Goal: Subscribe to service/newsletter

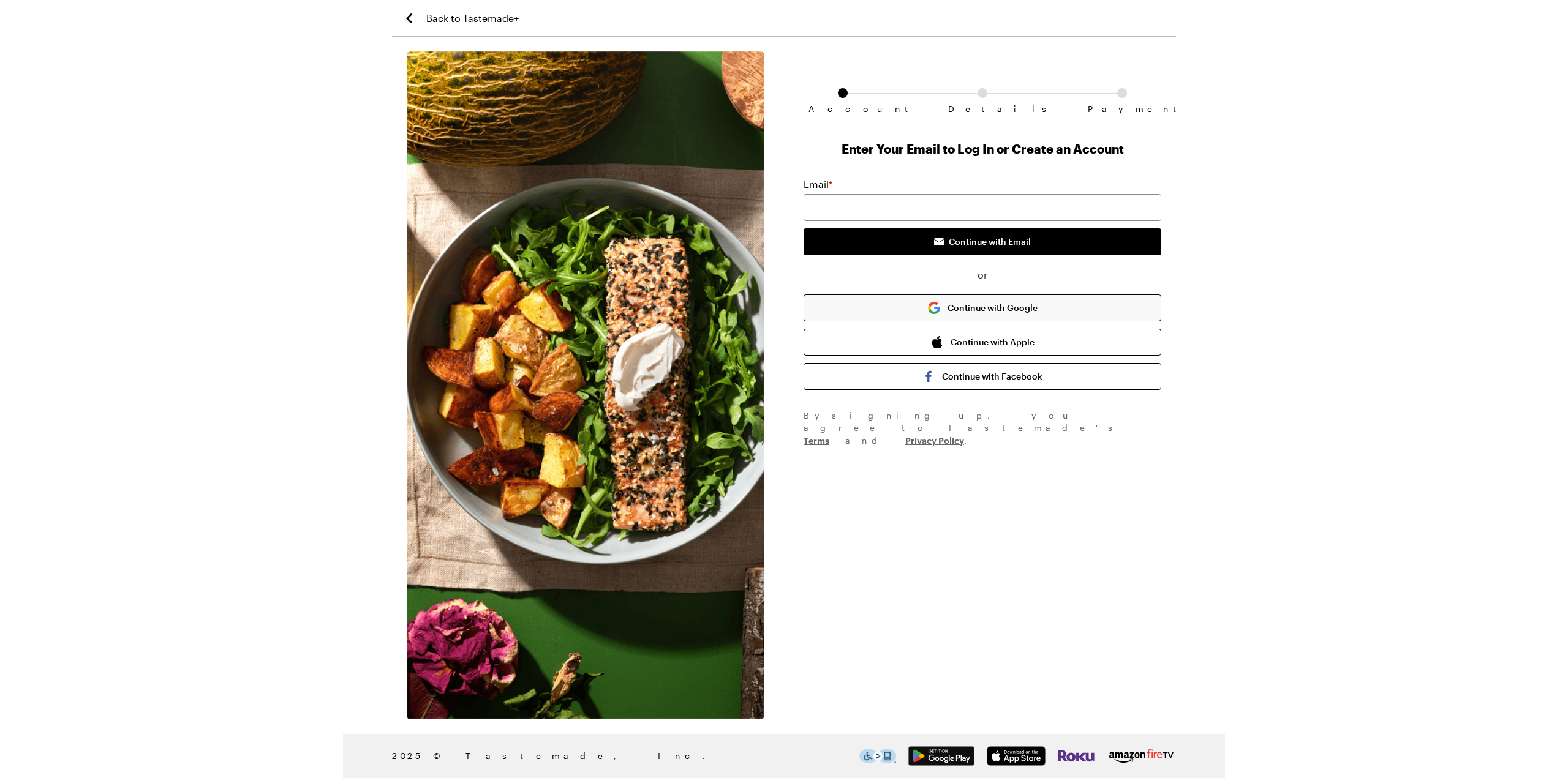
click at [976, 302] on button "Continue with Google" at bounding box center [983, 307] width 357 height 27
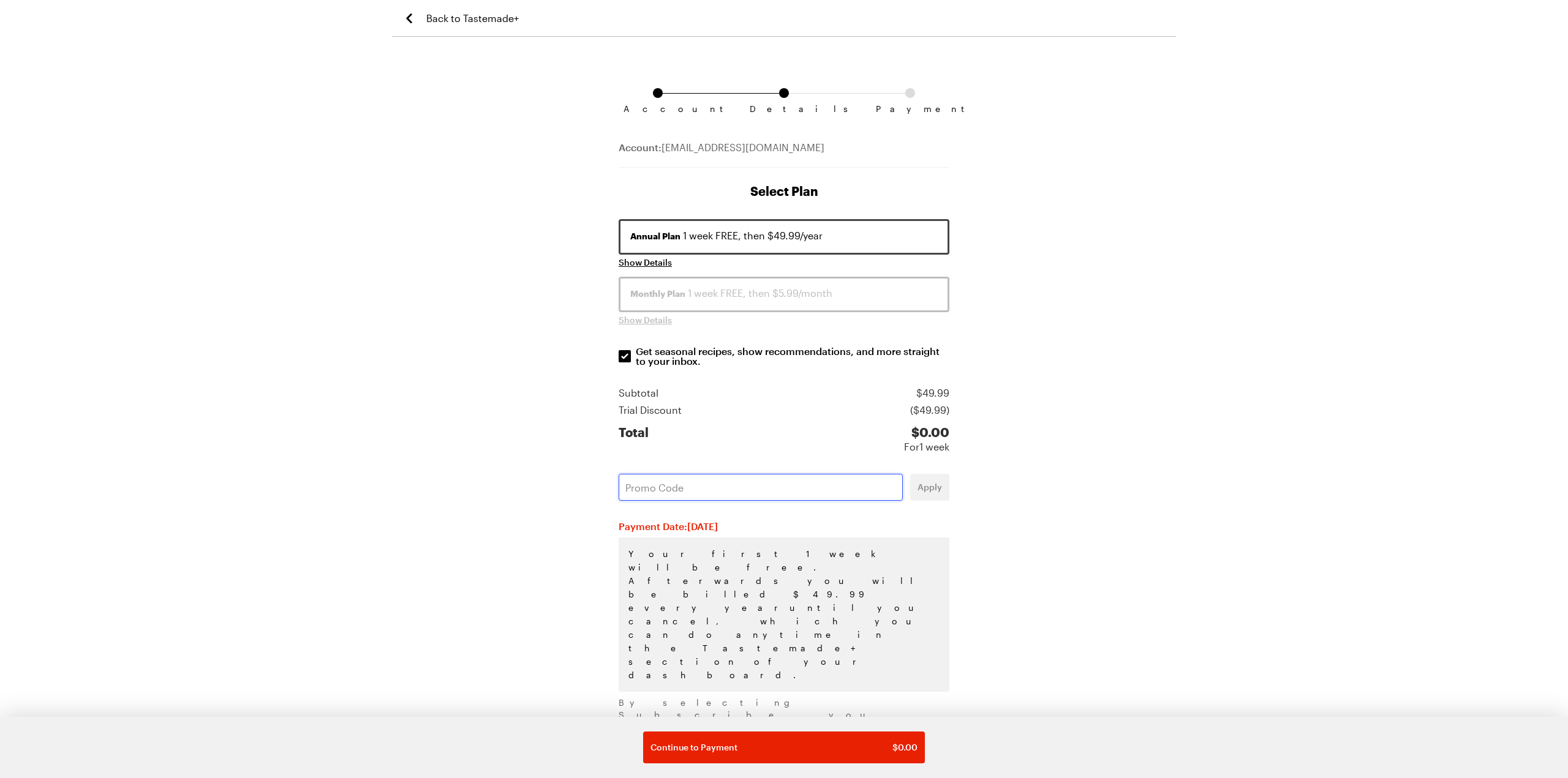
paste input "FBXL063F"
type input "FBXL063F"
click at [929, 492] on span "Apply" at bounding box center [930, 487] width 24 height 12
click at [709, 296] on div "Monthly Plan $5.99/month" at bounding box center [784, 293] width 308 height 15
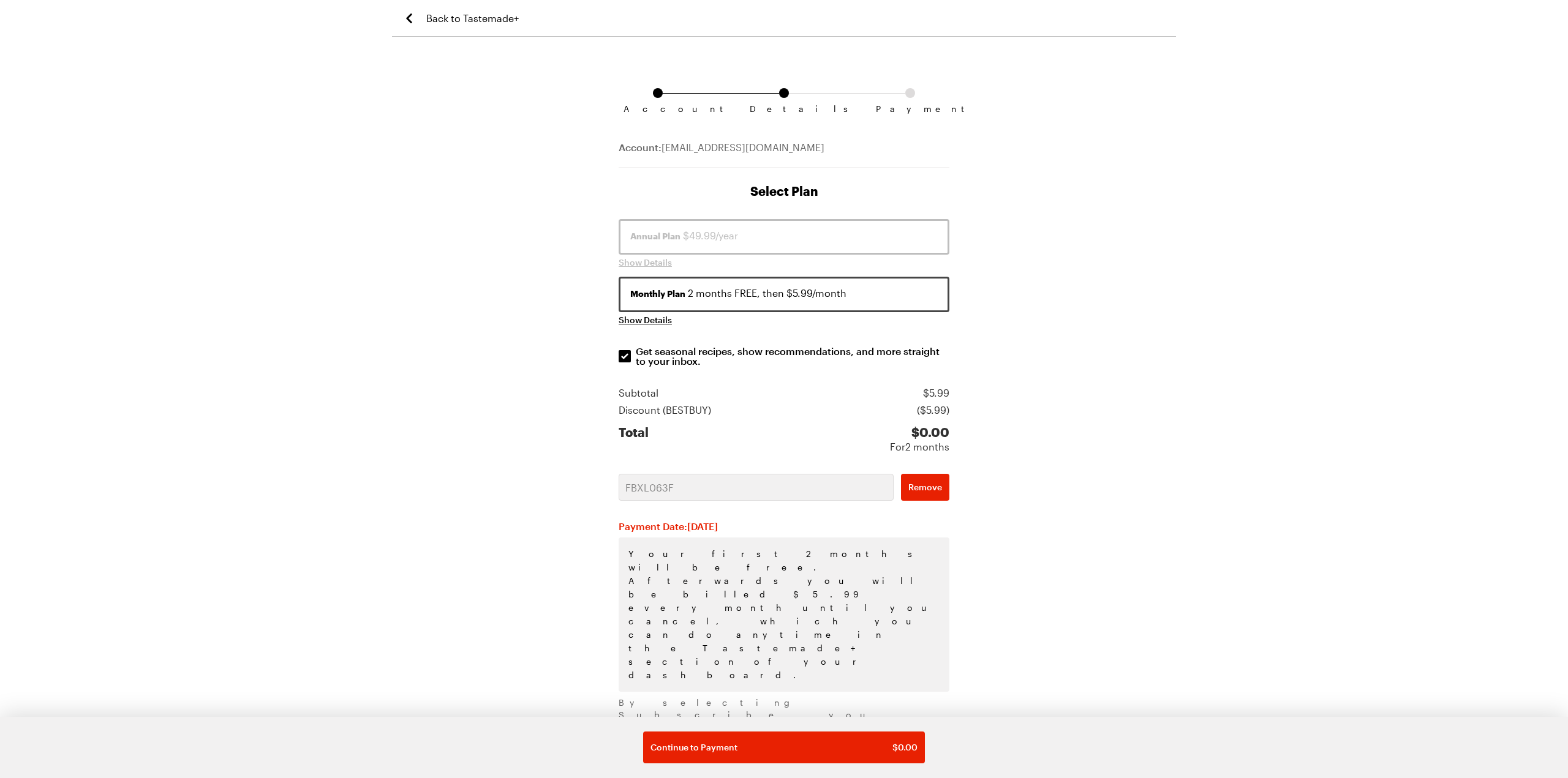
click at [721, 230] on div "Annual Plan $49.99/year" at bounding box center [784, 236] width 308 height 15
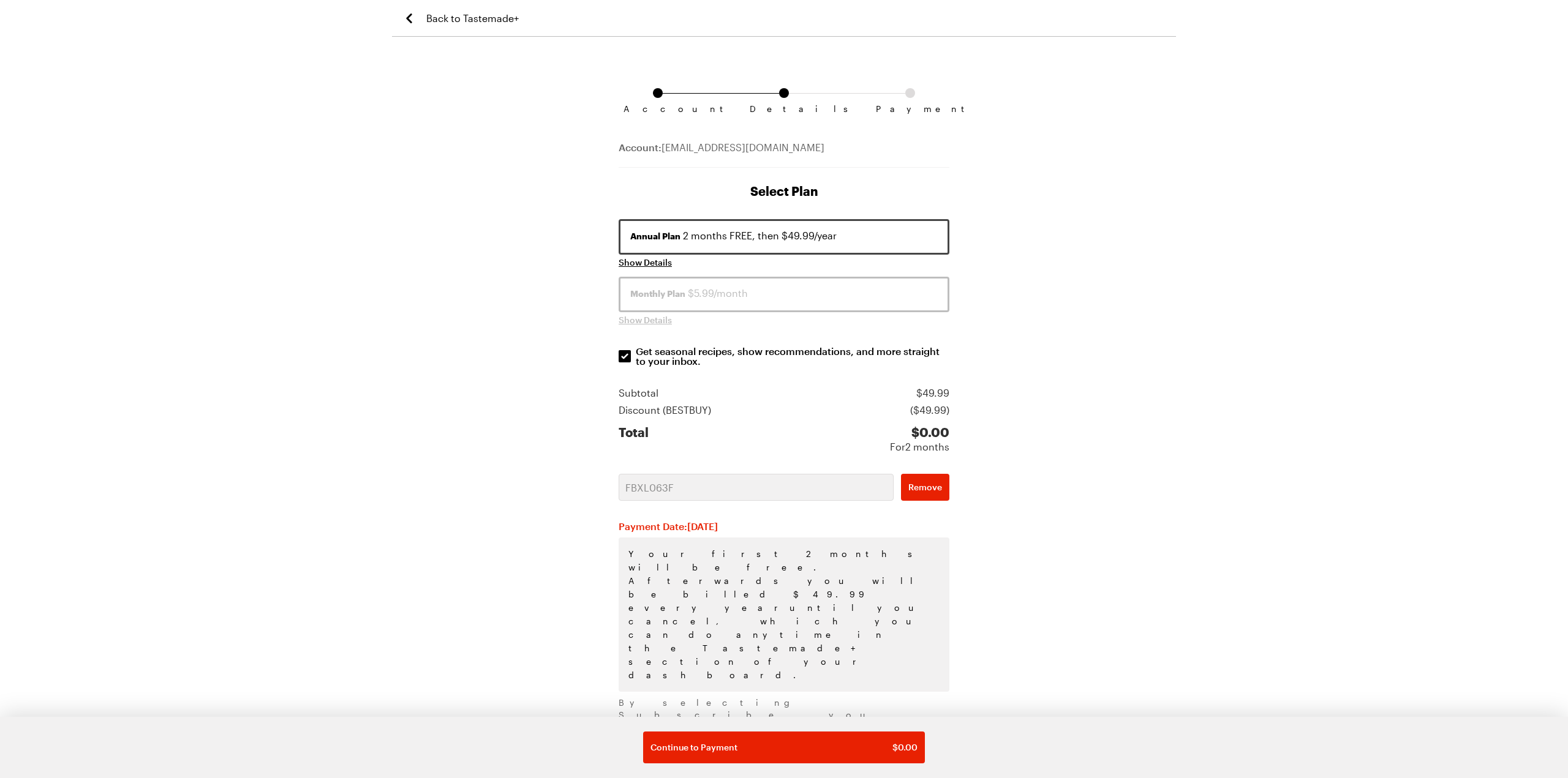
click at [724, 291] on div "Monthly Plan $5.99/month" at bounding box center [784, 293] width 308 height 15
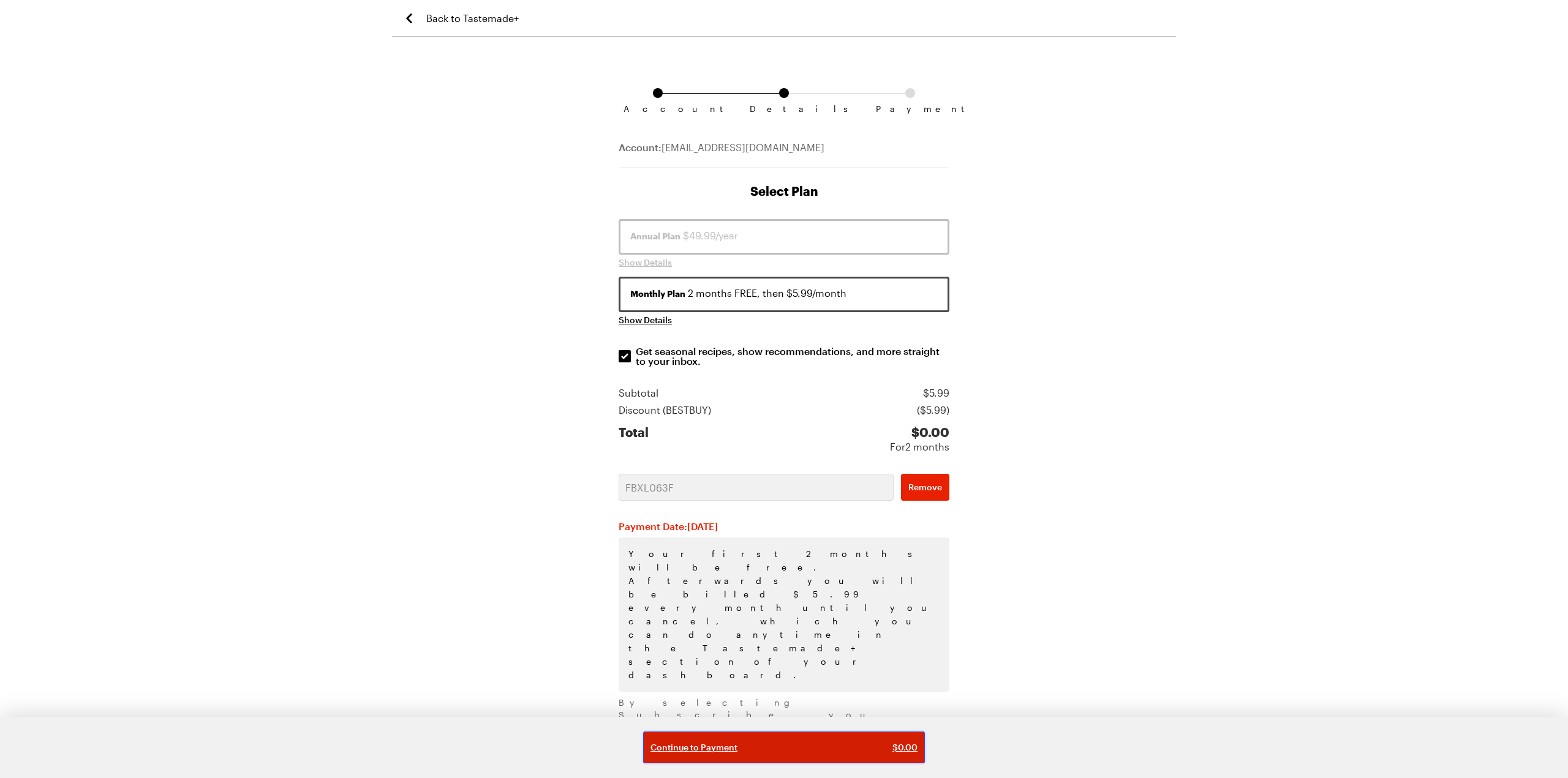
click at [707, 747] on span "Continue to Payment" at bounding box center [694, 748] width 87 height 12
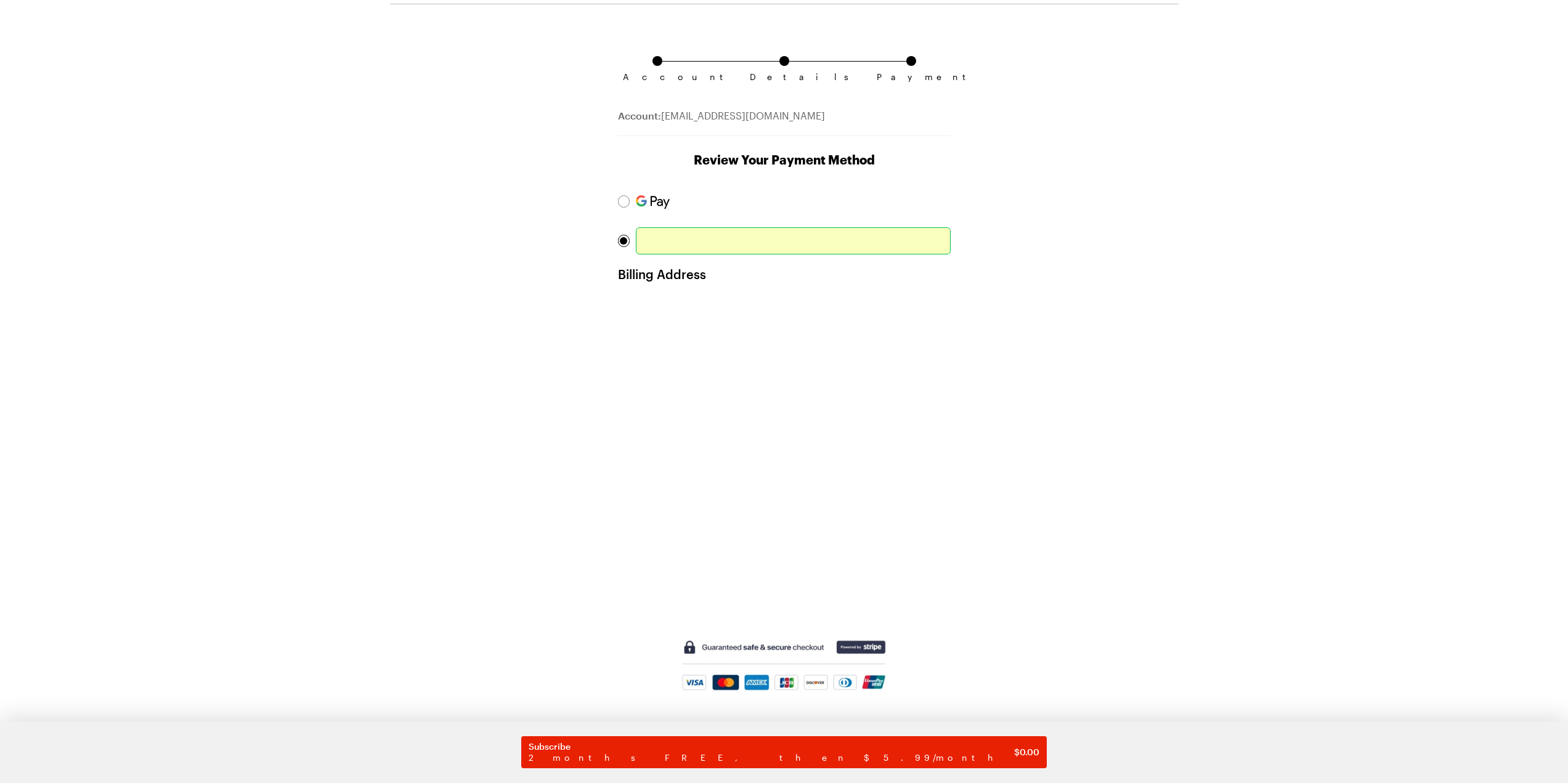
scroll to position [48, 0]
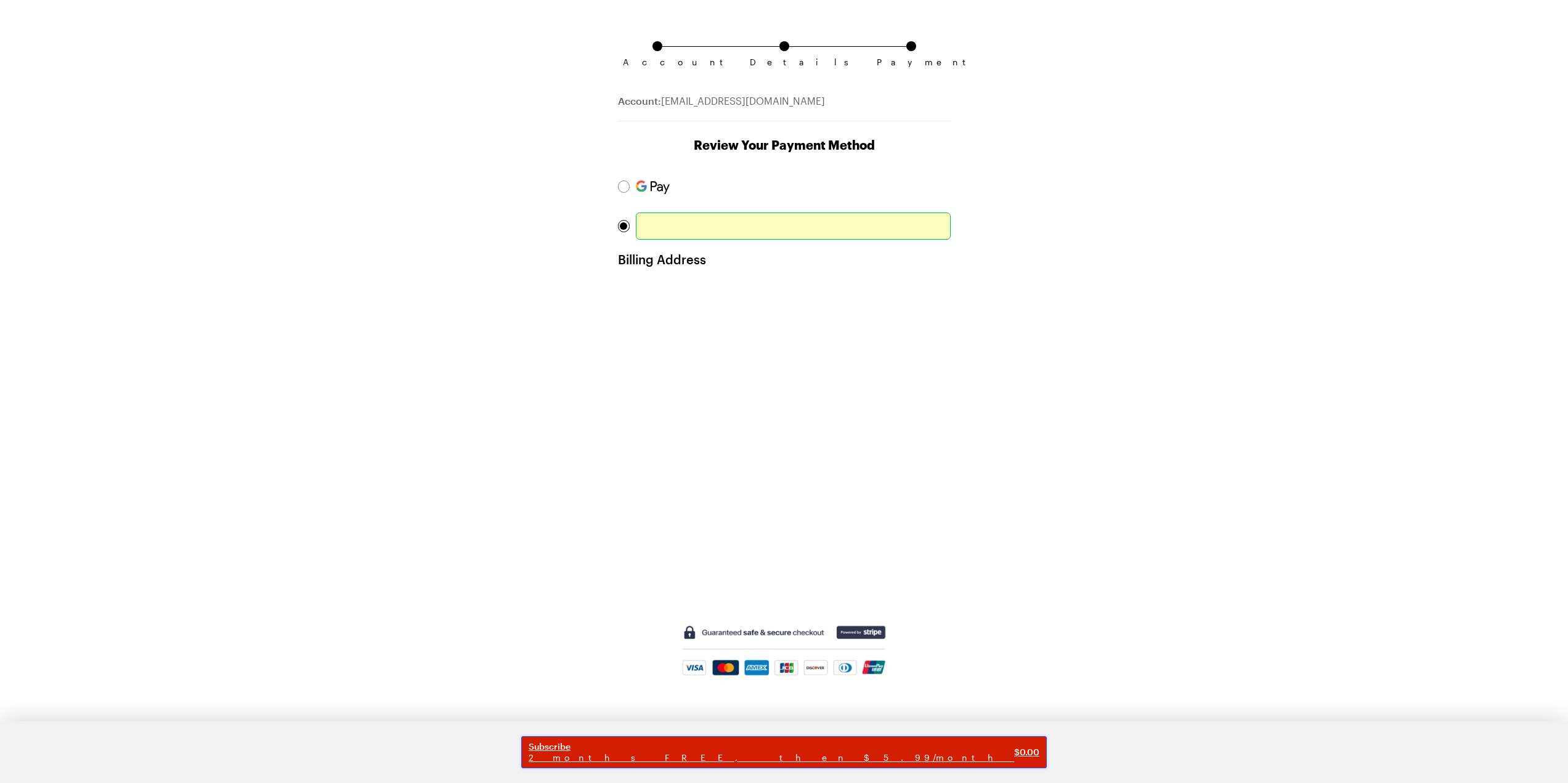
click at [705, 754] on span "2 months FREE, then $5.99/month" at bounding box center [771, 758] width 485 height 11
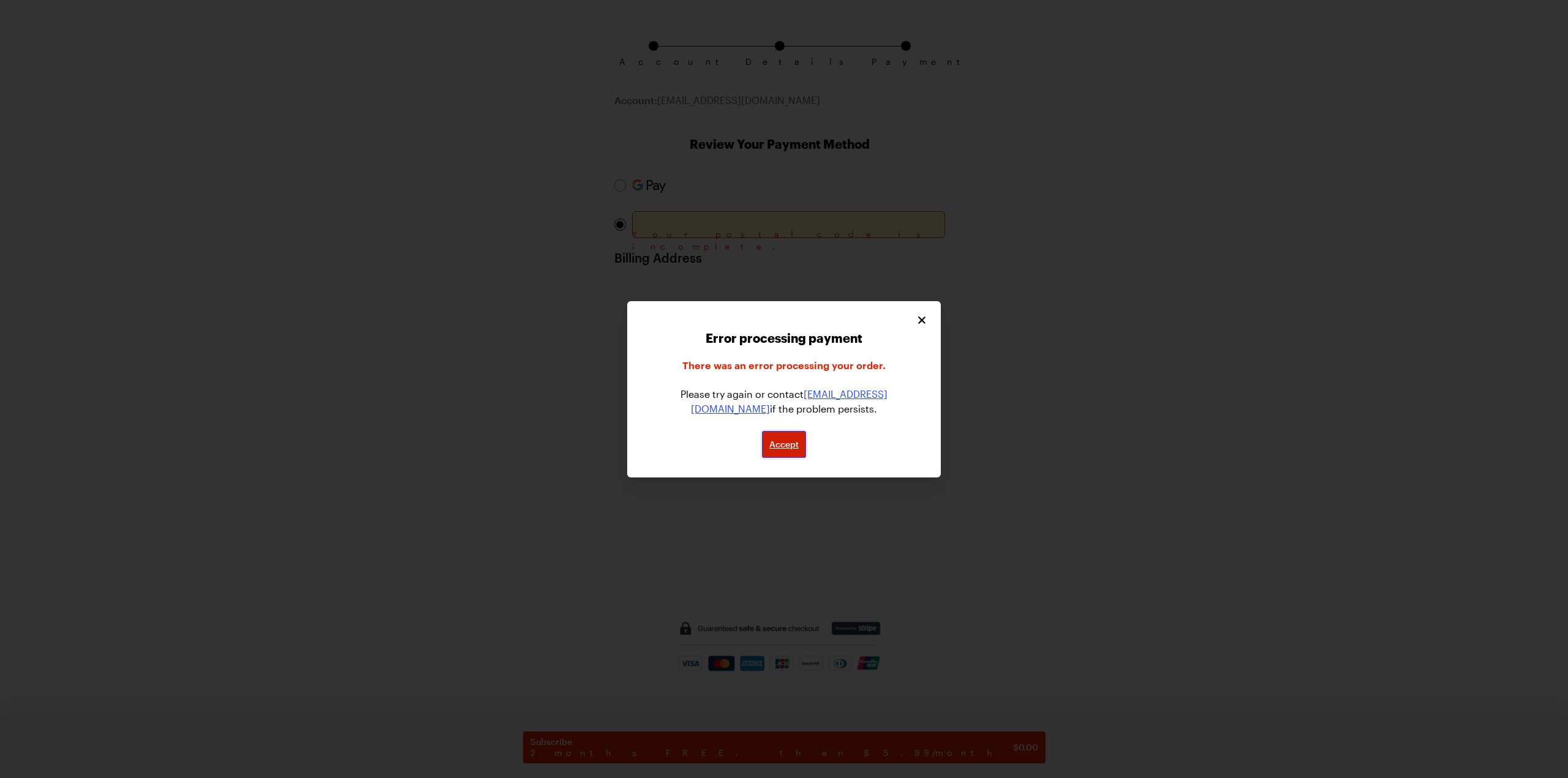
click at [777, 446] on span "Accept" at bounding box center [783, 444] width 29 height 12
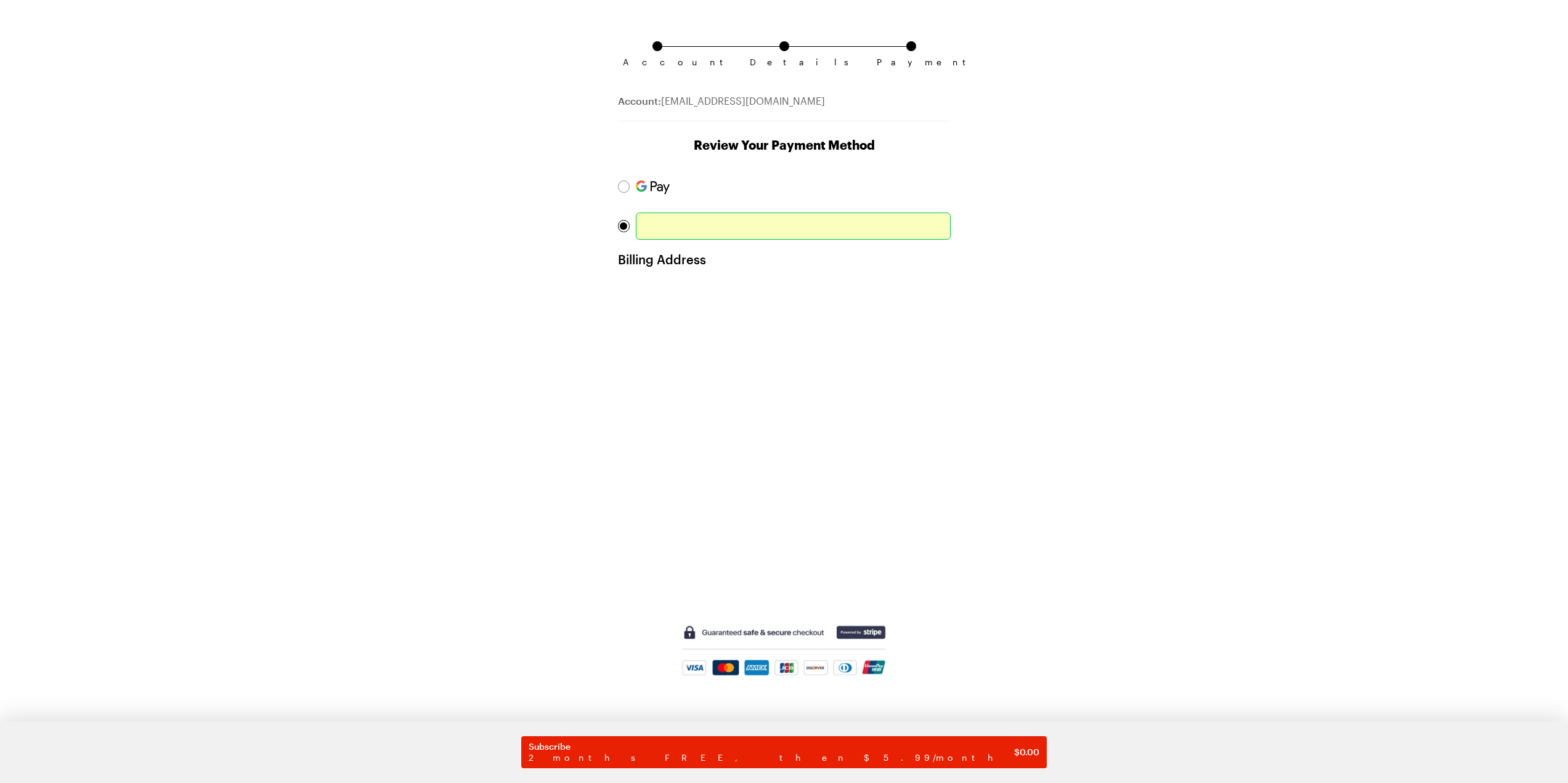
click at [1035, 408] on div "Account Details Payment Account: [EMAIL_ADDRESS][DOMAIN_NAME] Review Your Payme…" at bounding box center [784, 393] width 789 height 779
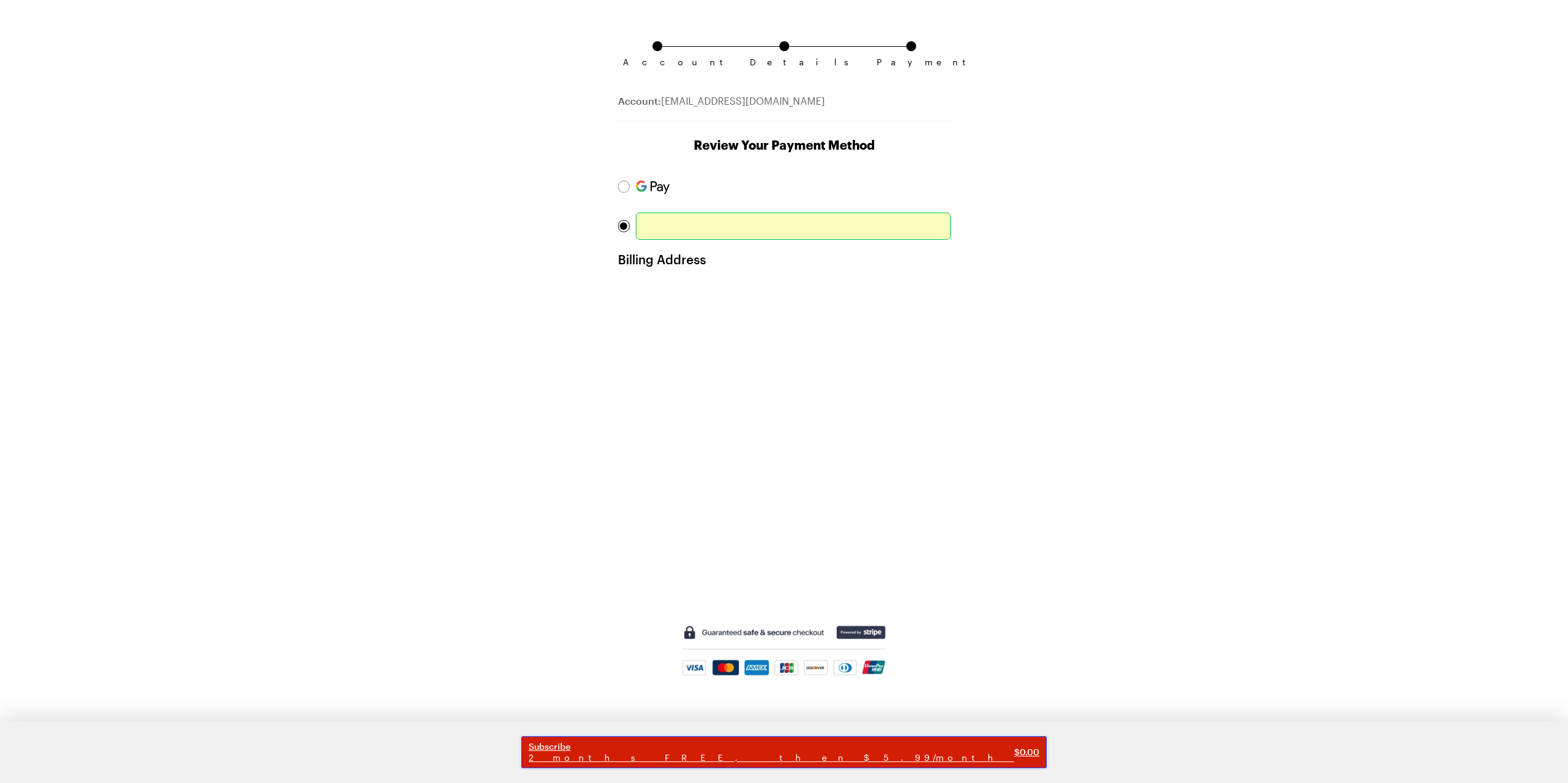
click at [756, 750] on span "Subscribe" at bounding box center [771, 747] width 485 height 11
